Goal: Transaction & Acquisition: Subscribe to service/newsletter

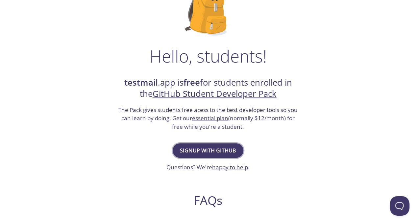
click at [220, 151] on span "Signup with GitHub" at bounding box center [208, 150] width 56 height 9
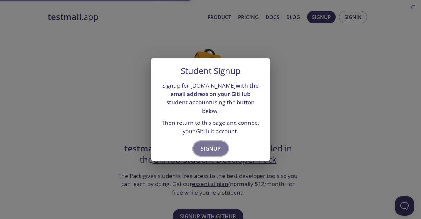
click at [219, 145] on span "Signup" at bounding box center [211, 148] width 20 height 9
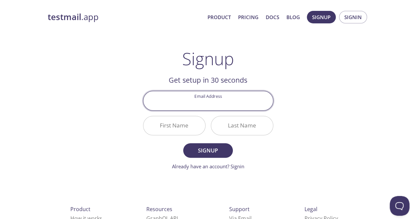
click at [212, 104] on input "Email Address" at bounding box center [209, 100] width 130 height 19
type input "[EMAIL_ADDRESS][DOMAIN_NAME]"
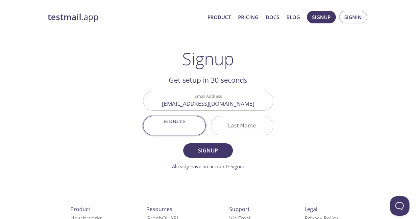
click at [183, 124] on input "First Name" at bounding box center [175, 125] width 62 height 19
type input "[PERSON_NAME]"
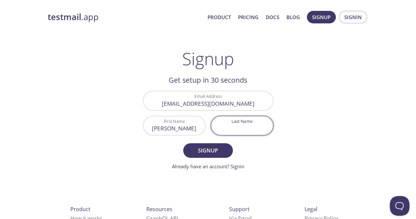
click at [216, 119] on input "Last Name" at bounding box center [242, 125] width 62 height 19
type input "Chauhan"
click at [226, 151] on button "Signup" at bounding box center [207, 150] width 49 height 14
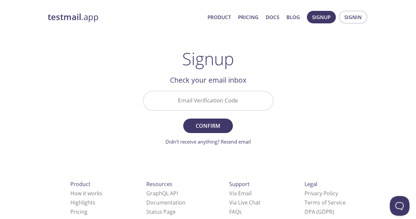
click at [213, 103] on input "Email Verification Code" at bounding box center [209, 100] width 130 height 19
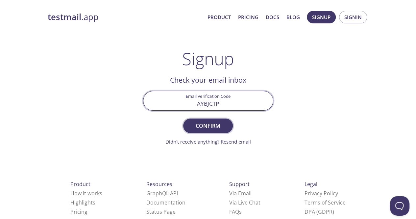
type input "AYBJCTP"
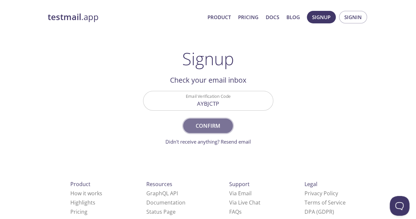
click at [205, 127] on span "Confirm" at bounding box center [208, 125] width 35 height 9
